Goal: Information Seeking & Learning: Check status

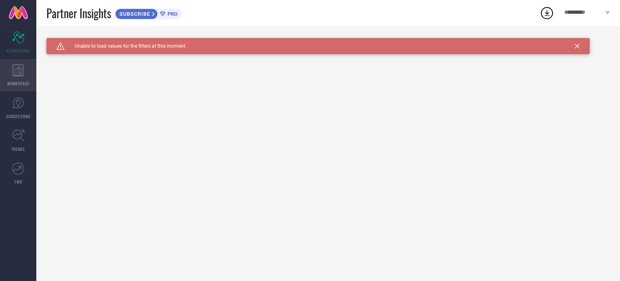
click at [19, 68] on icon at bounding box center [18, 70] width 11 height 12
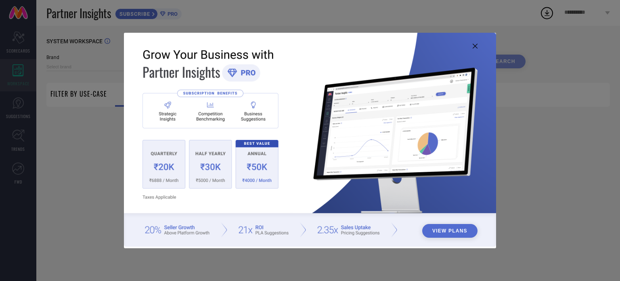
type input "1 STOP FASHION"
type input "All"
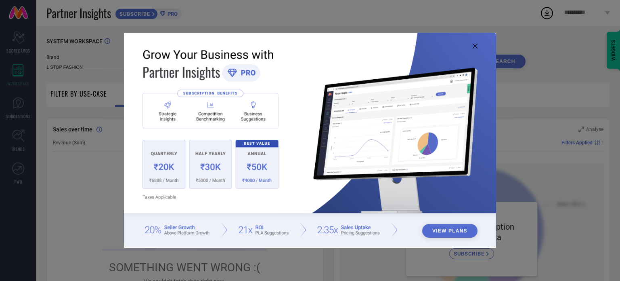
click at [19, 108] on div "View Plans" at bounding box center [310, 140] width 620 height 281
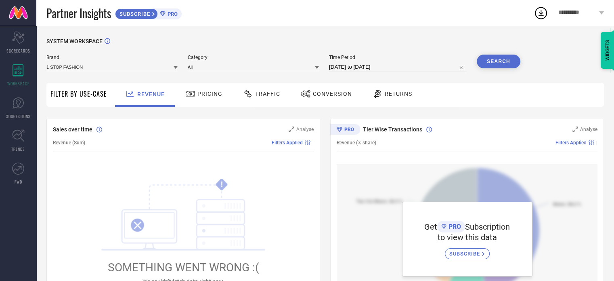
click at [174, 69] on icon at bounding box center [176, 67] width 4 height 3
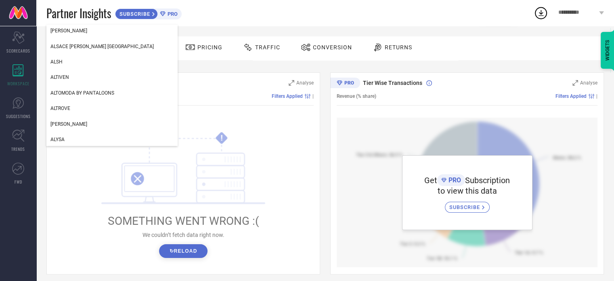
scroll to position [265, 0]
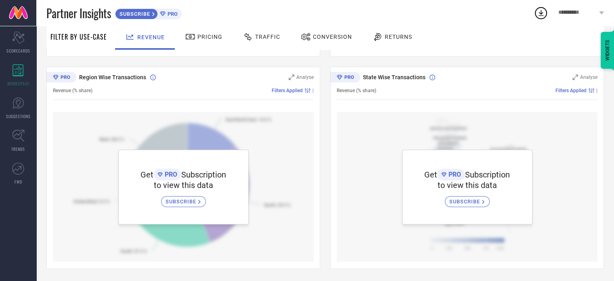
click at [165, 34] on span "Revenue" at bounding box center [150, 37] width 27 height 6
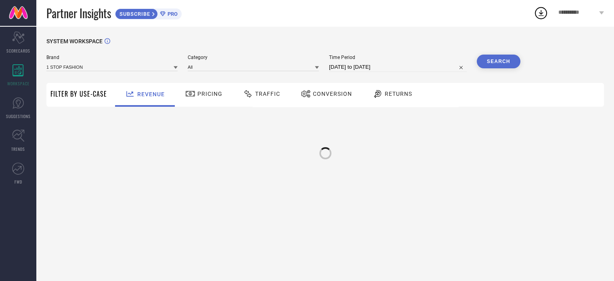
scroll to position [0, 0]
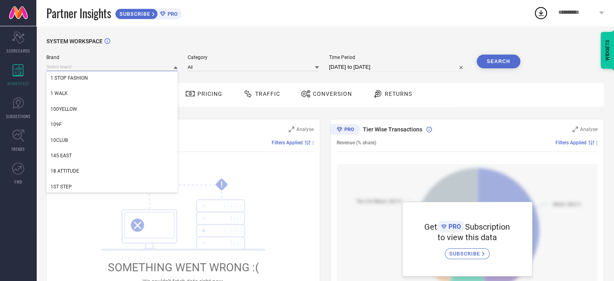
click at [126, 69] on input at bounding box center [111, 67] width 131 height 8
type input "V FASHION"
click at [167, 199] on icon "!" at bounding box center [183, 214] width 164 height 73
click at [109, 71] on input at bounding box center [111, 67] width 131 height 8
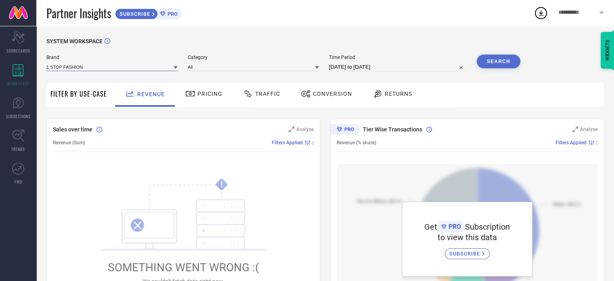
click at [109, 71] on input at bounding box center [111, 67] width 131 height 8
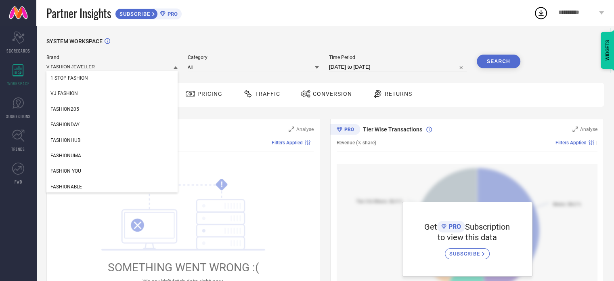
type input "V FASHION JEWELLERY"
click at [128, 71] on input "V FASHION JEWELLERY" at bounding box center [111, 67] width 131 height 8
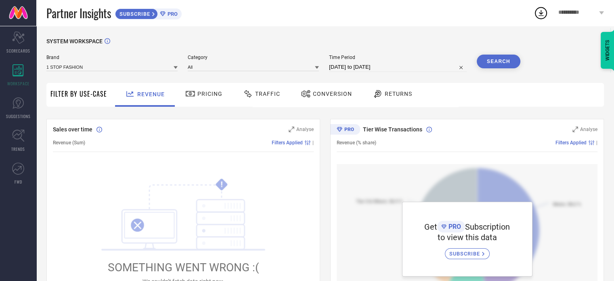
click at [174, 69] on icon at bounding box center [176, 67] width 4 height 3
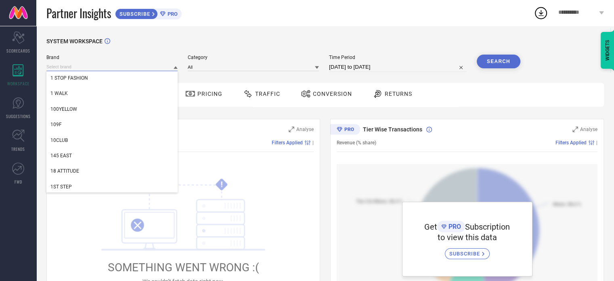
click at [119, 71] on input at bounding box center [111, 67] width 131 height 8
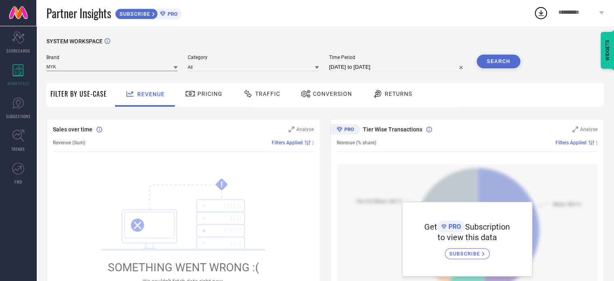
type input "MYKI"
click at [119, 71] on input "MYKI" at bounding box center [111, 67] width 131 height 8
type input "MEEN"
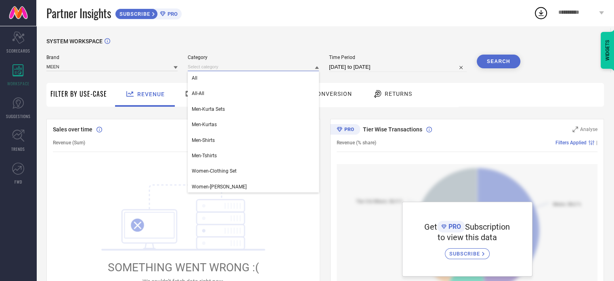
click at [197, 71] on input at bounding box center [253, 67] width 131 height 8
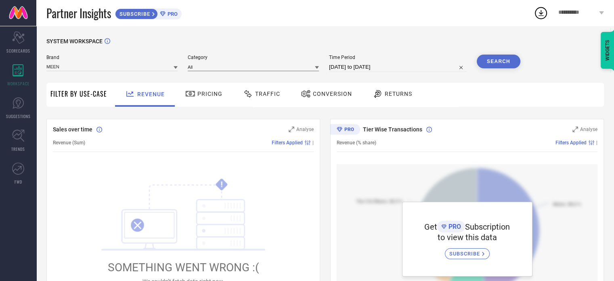
click at [197, 71] on input at bounding box center [253, 67] width 131 height 8
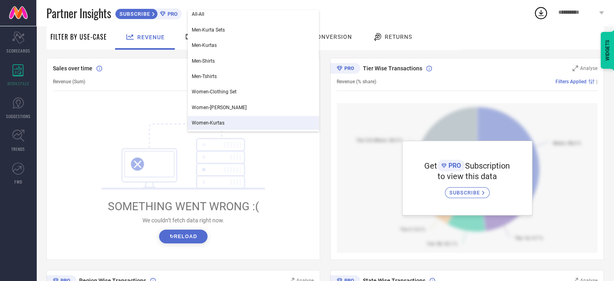
scroll to position [0, 0]
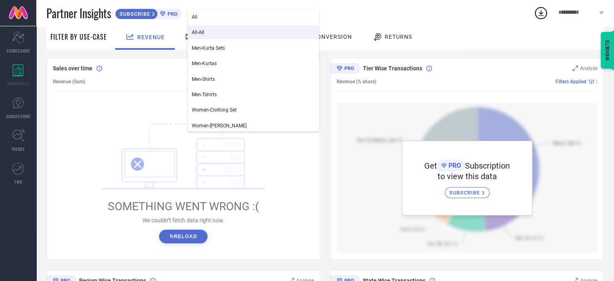
click at [195, 35] on span "All-All" at bounding box center [198, 32] width 13 height 6
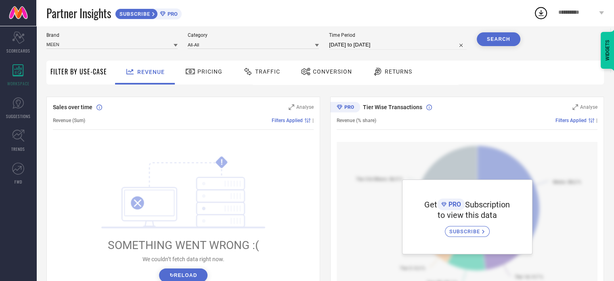
scroll to position [16, 0]
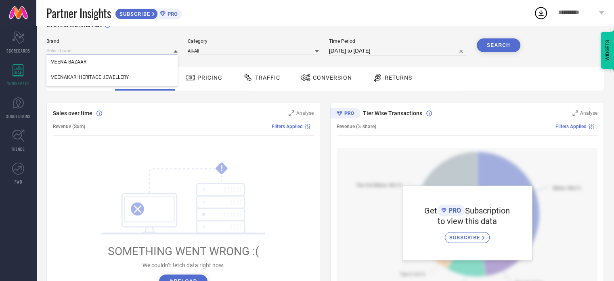
click at [78, 55] on input at bounding box center [111, 50] width 131 height 8
type input "M"
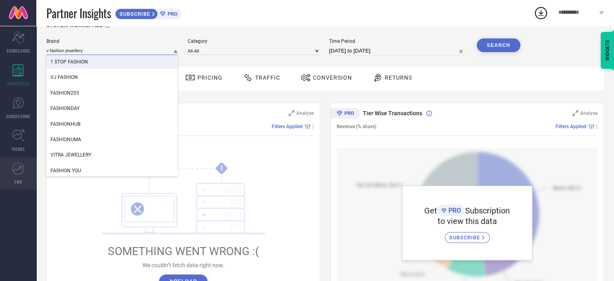
type input "v fashion jewellery"
click at [18, 168] on icon at bounding box center [17, 169] width 9 height 6
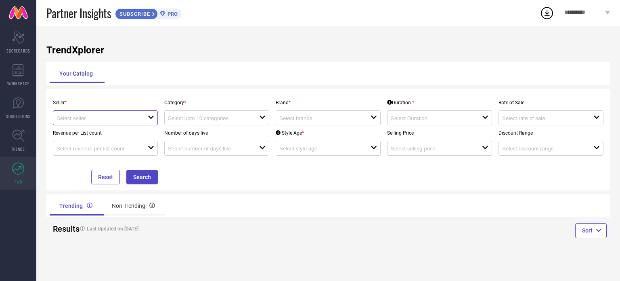
click at [102, 119] on input at bounding box center [98, 118] width 82 height 6
click at [92, 139] on li "Myntra ( MINT_1 )" at bounding box center [105, 139] width 104 height 15
type input "Myntra ( MINT_1 )"
click at [208, 121] on input at bounding box center [209, 118] width 82 height 6
click at [294, 121] on input at bounding box center [320, 118] width 82 height 6
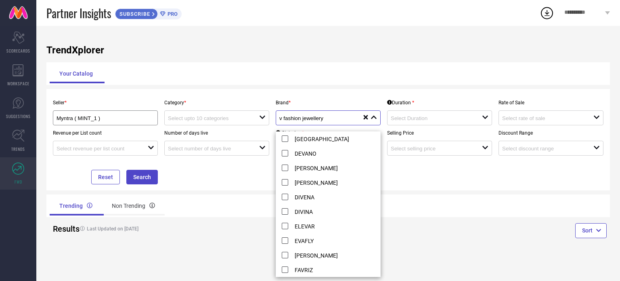
scroll to position [8759, 0]
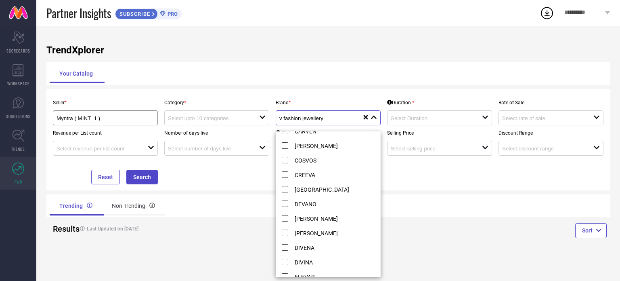
type input "v fashion jewellery"
click at [364, 120] on icon at bounding box center [366, 117] width 4 height 4
click at [316, 119] on input at bounding box center [320, 118] width 82 height 6
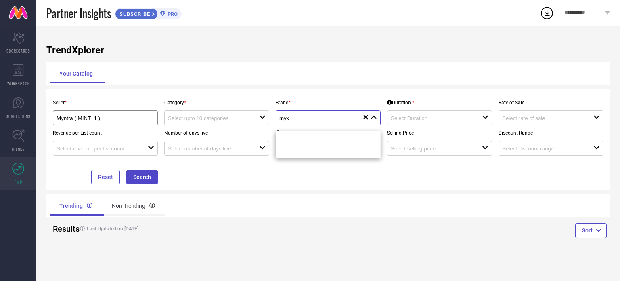
scroll to position [868, 0]
type input "m"
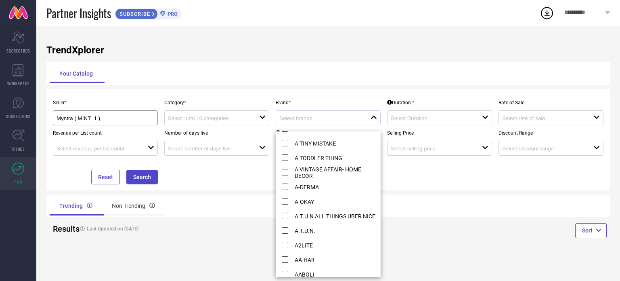
click at [446, 217] on div "Trending Non Trending" at bounding box center [328, 205] width 564 height 23
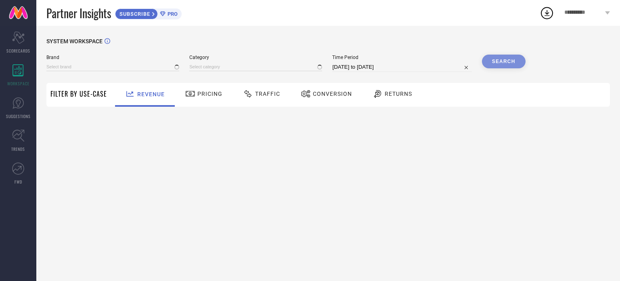
type input "1 STOP FASHION"
type input "All"
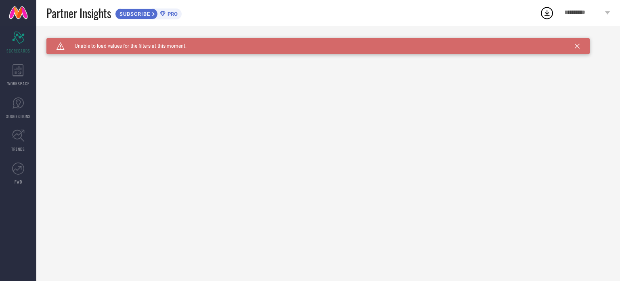
click at [577, 48] on div "Caution Created with Sketch. Unable to load values for the filters at this mome…" at bounding box center [317, 46] width 543 height 16
click at [576, 46] on icon at bounding box center [577, 46] width 5 height 5
